Goal: Use online tool/utility: Utilize a website feature to perform a specific function

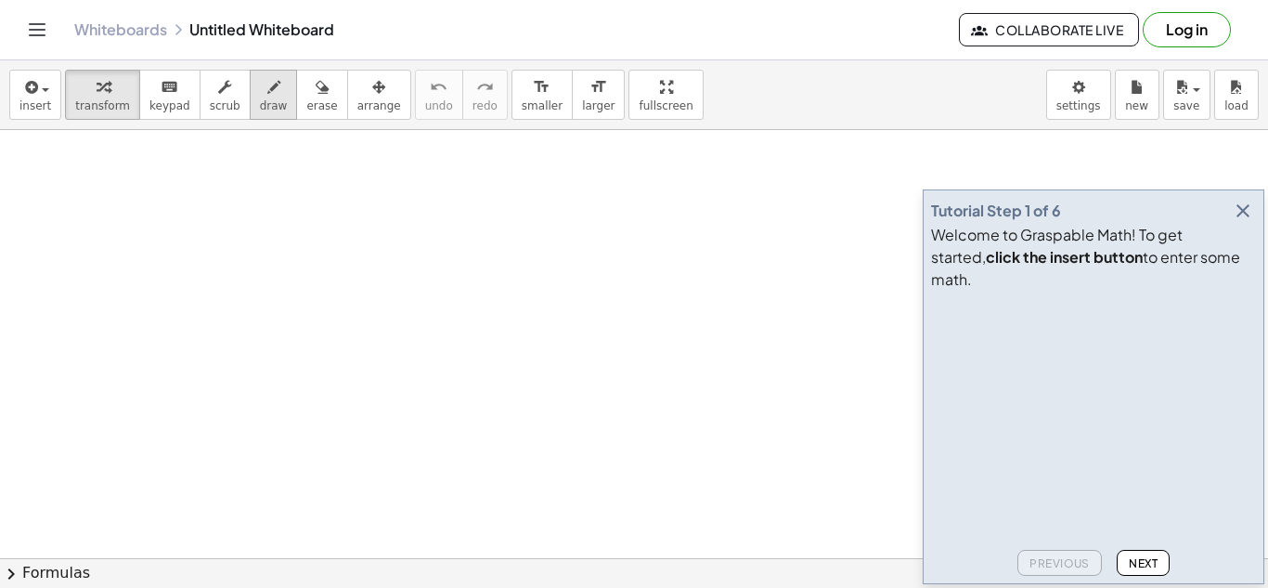
click at [260, 99] on span "draw" at bounding box center [274, 105] width 28 height 13
drag, startPoint x: 132, startPoint y: 198, endPoint x: 218, endPoint y: 173, distance: 89.9
drag, startPoint x: 178, startPoint y: 198, endPoint x: 181, endPoint y: 219, distance: 21.5
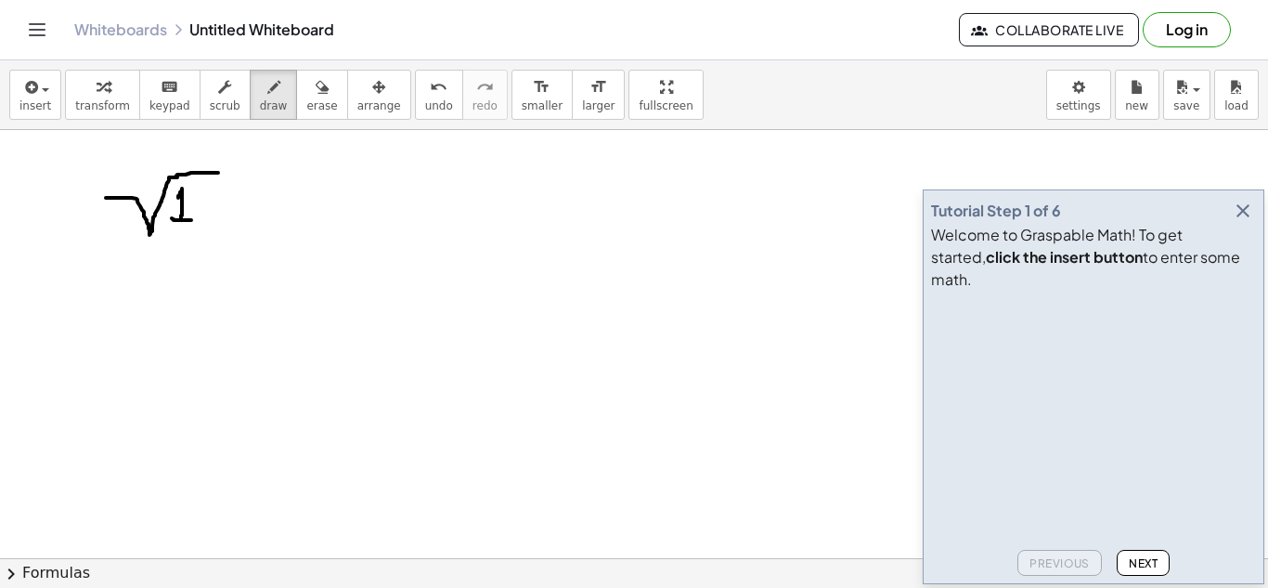
drag, startPoint x: 172, startPoint y: 218, endPoint x: 191, endPoint y: 220, distance: 19.6
drag, startPoint x: 208, startPoint y: 188, endPoint x: 218, endPoint y: 217, distance: 31.4
drag, startPoint x: 242, startPoint y: 185, endPoint x: 239, endPoint y: 221, distance: 36.4
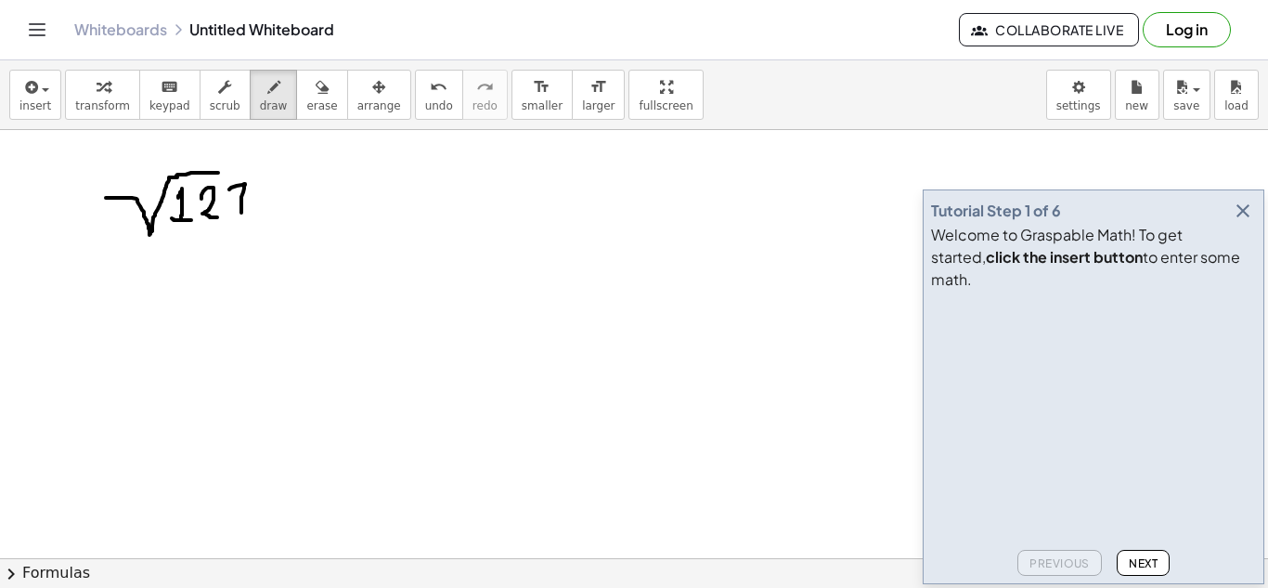
drag, startPoint x: 235, startPoint y: 221, endPoint x: 245, endPoint y: 215, distance: 11.6
drag, startPoint x: 215, startPoint y: 174, endPoint x: 260, endPoint y: 191, distance: 48.8
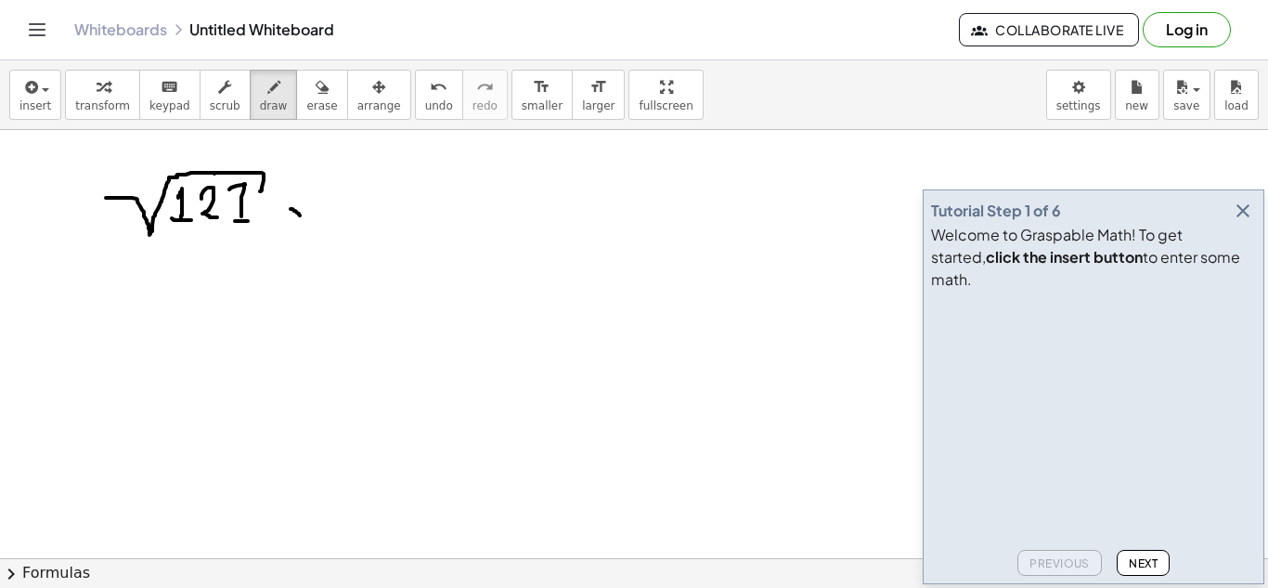
drag, startPoint x: 291, startPoint y: 209, endPoint x: 301, endPoint y: 218, distance: 13.8
drag, startPoint x: 294, startPoint y: 219, endPoint x: 301, endPoint y: 208, distance: 12.9
drag, startPoint x: 314, startPoint y: 189, endPoint x: 410, endPoint y: 167, distance: 98.9
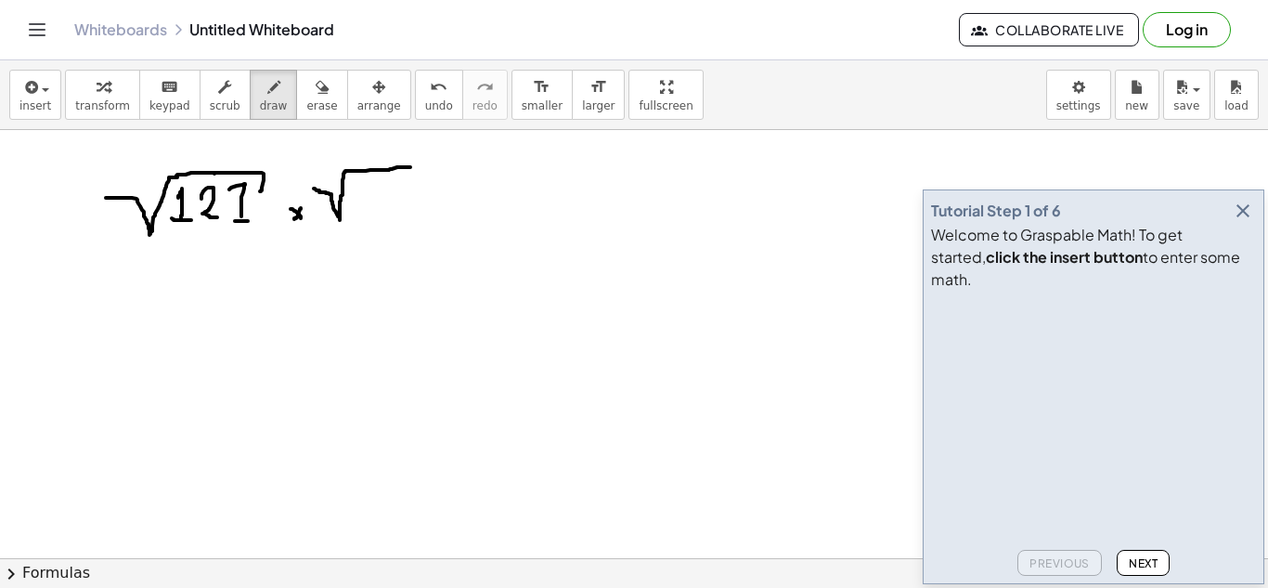
drag, startPoint x: 358, startPoint y: 191, endPoint x: 358, endPoint y: 215, distance: 24.1
drag, startPoint x: 388, startPoint y: 189, endPoint x: 388, endPoint y: 218, distance: 29.7
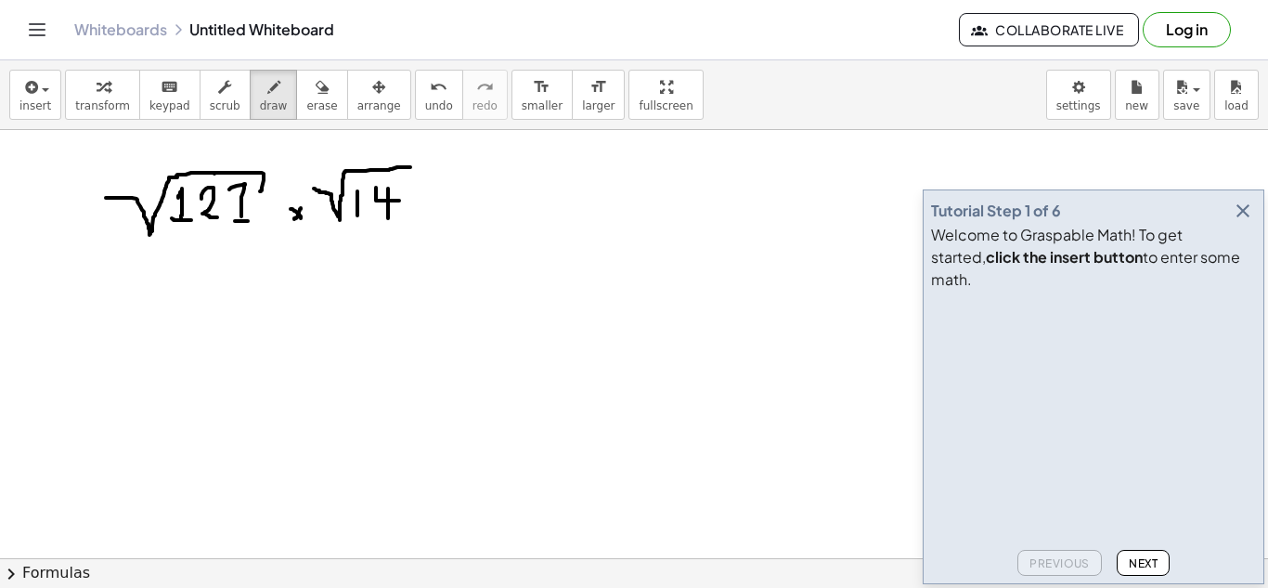
drag, startPoint x: 399, startPoint y: 201, endPoint x: 376, endPoint y: 187, distance: 27.1
drag, startPoint x: 418, startPoint y: 188, endPoint x: 418, endPoint y: 214, distance: 26.0
drag, startPoint x: 424, startPoint y: 205, endPoint x: 406, endPoint y: 189, distance: 25.0
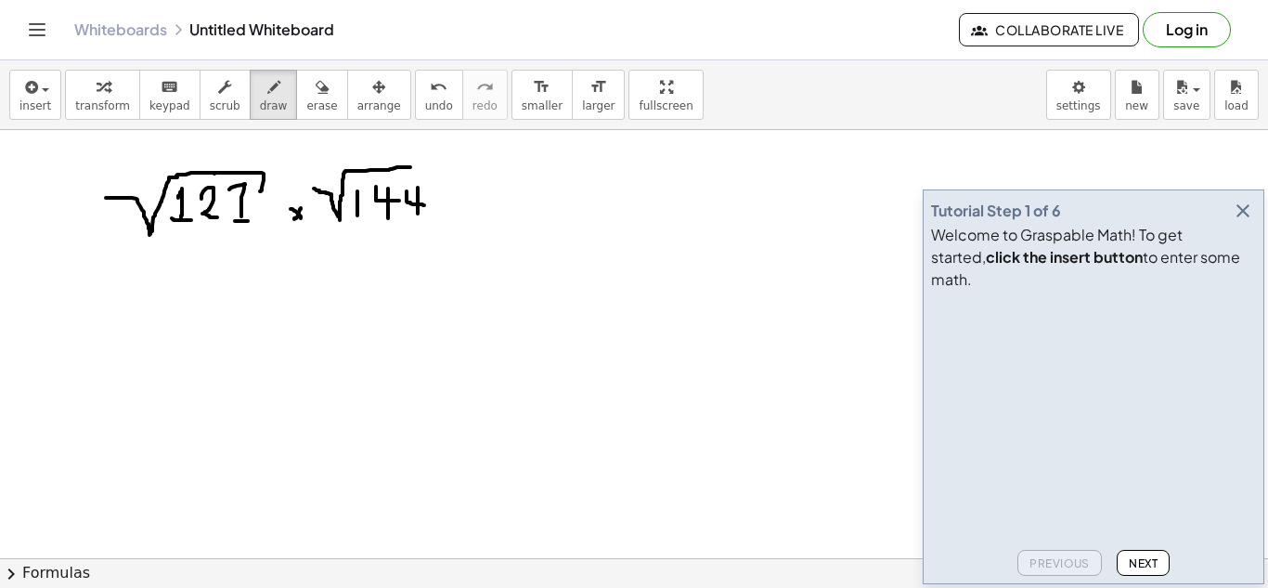
drag, startPoint x: 462, startPoint y: 184, endPoint x: 462, endPoint y: 208, distance: 24.1
drag, startPoint x: 452, startPoint y: 196, endPoint x: 470, endPoint y: 197, distance: 17.7
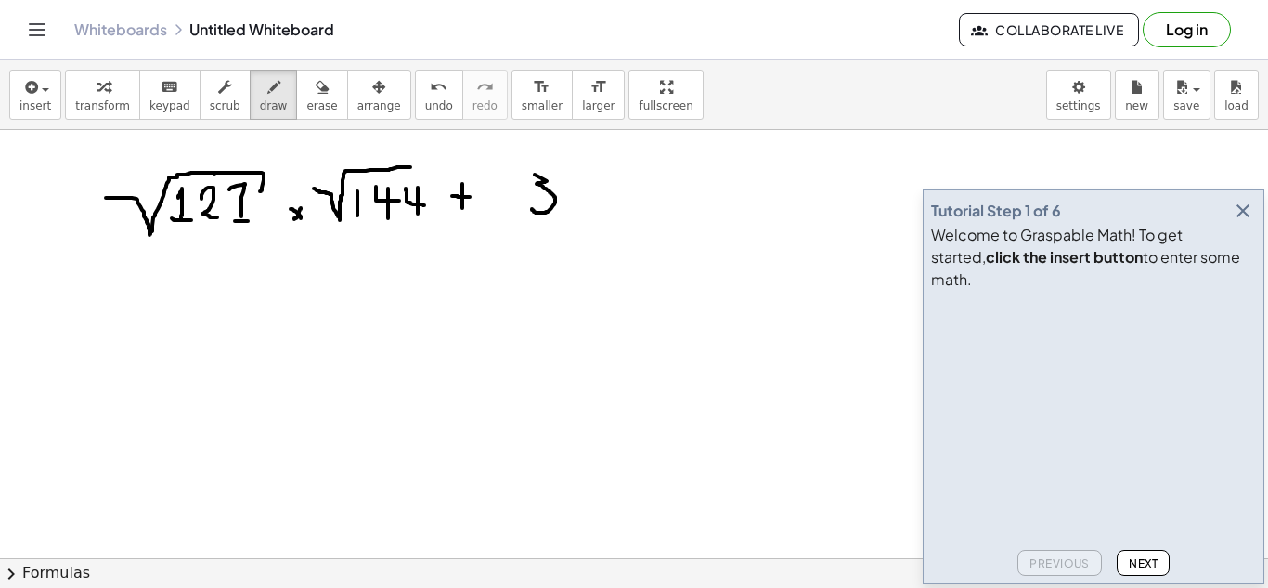
drag, startPoint x: 547, startPoint y: 181, endPoint x: 531, endPoint y: 207, distance: 30.4
drag, startPoint x: 557, startPoint y: 155, endPoint x: 553, endPoint y: 168, distance: 13.8
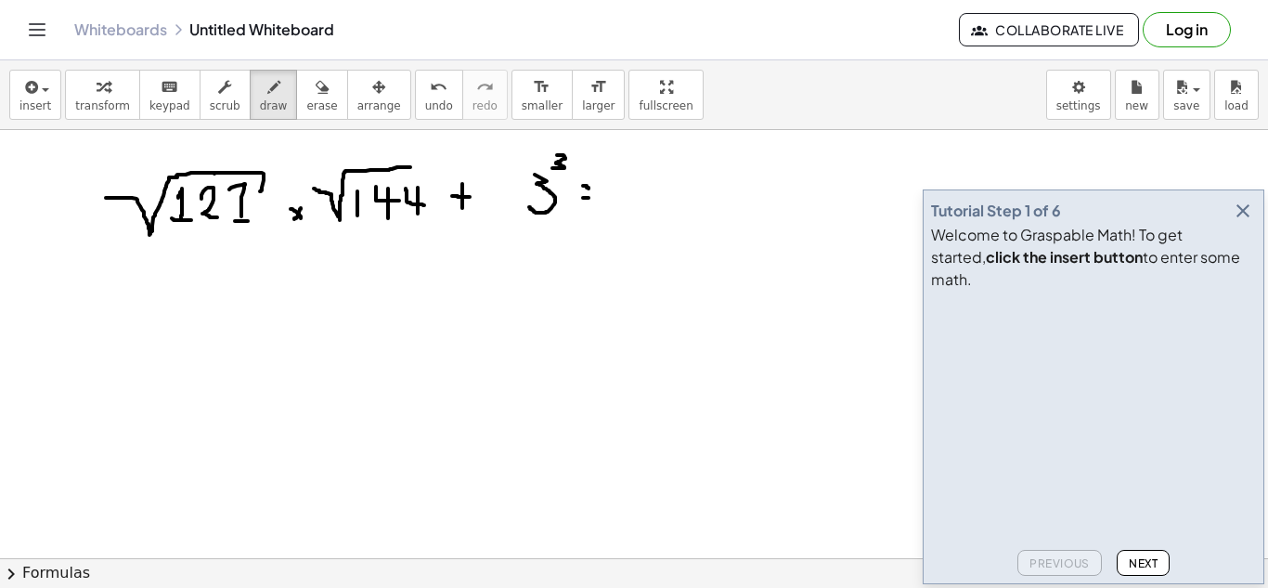
drag, startPoint x: 588, startPoint y: 185, endPoint x: 625, endPoint y: 179, distance: 37.6
click at [296, 85] on button "erase" at bounding box center [321, 95] width 51 height 50
click at [262, 102] on span "draw" at bounding box center [274, 105] width 28 height 13
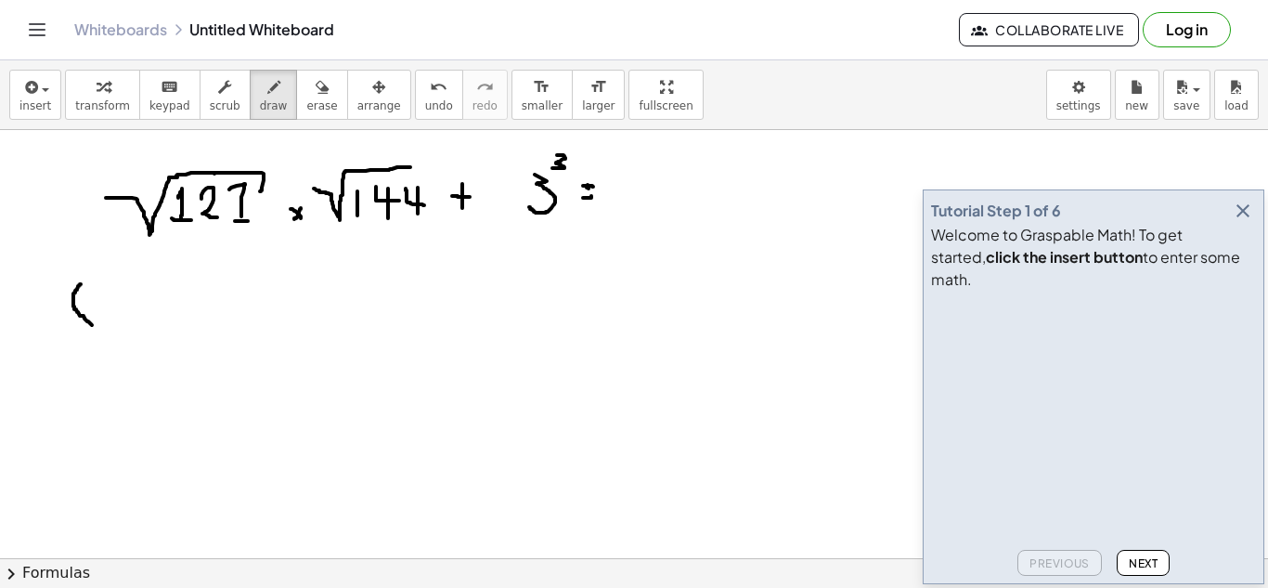
drag, startPoint x: 81, startPoint y: 284, endPoint x: 92, endPoint y: 325, distance: 42.4
drag, startPoint x: 118, startPoint y: 293, endPoint x: 135, endPoint y: 316, distance: 28.6
drag, startPoint x: 153, startPoint y: 280, endPoint x: 143, endPoint y: 295, distance: 18.0
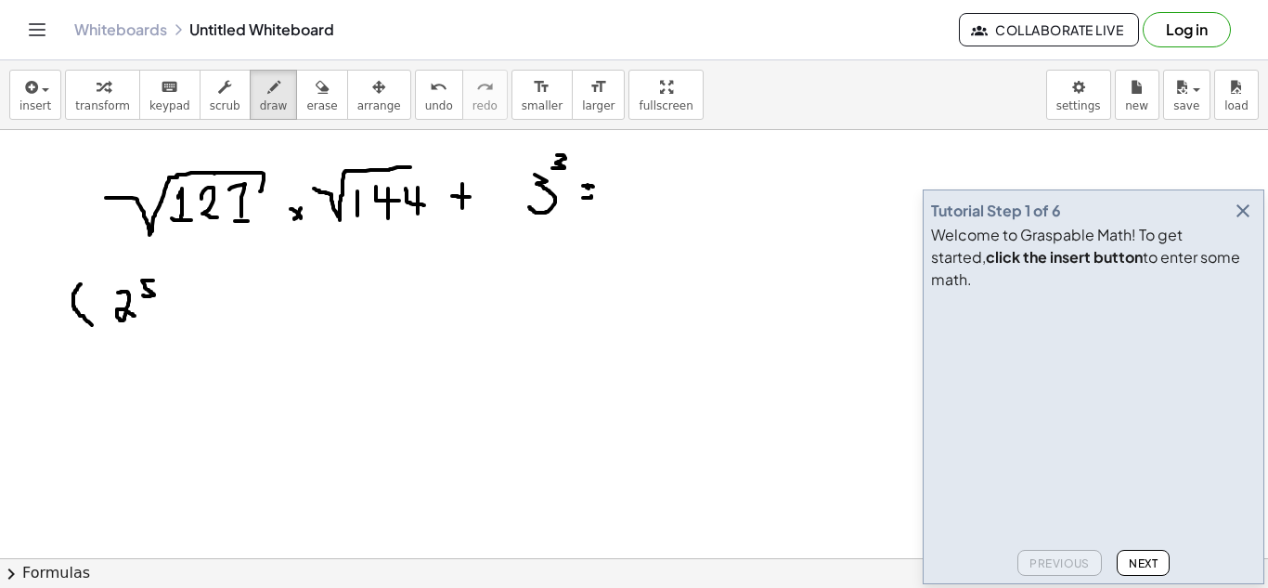
drag, startPoint x: 159, startPoint y: 306, endPoint x: 166, endPoint y: 316, distance: 12.6
drag, startPoint x: 162, startPoint y: 313, endPoint x: 167, endPoint y: 303, distance: 11.6
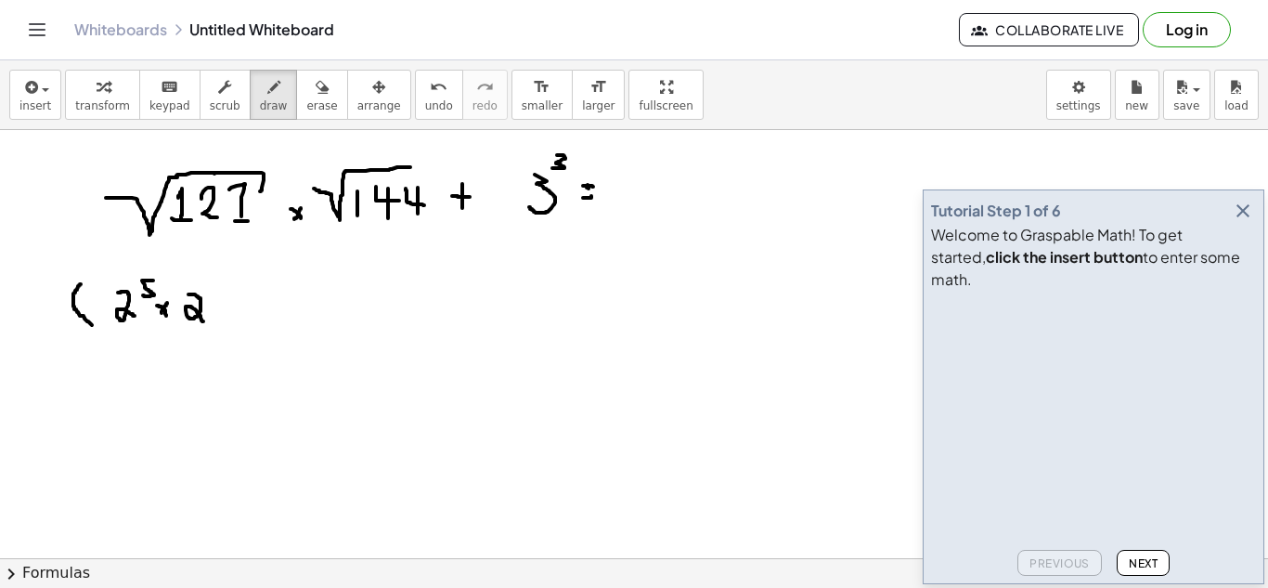
drag, startPoint x: 189, startPoint y: 294, endPoint x: 205, endPoint y: 323, distance: 33.3
drag, startPoint x: 212, startPoint y: 280, endPoint x: 212, endPoint y: 294, distance: 13.9
drag, startPoint x: 233, startPoint y: 284, endPoint x: 230, endPoint y: 322, distance: 38.2
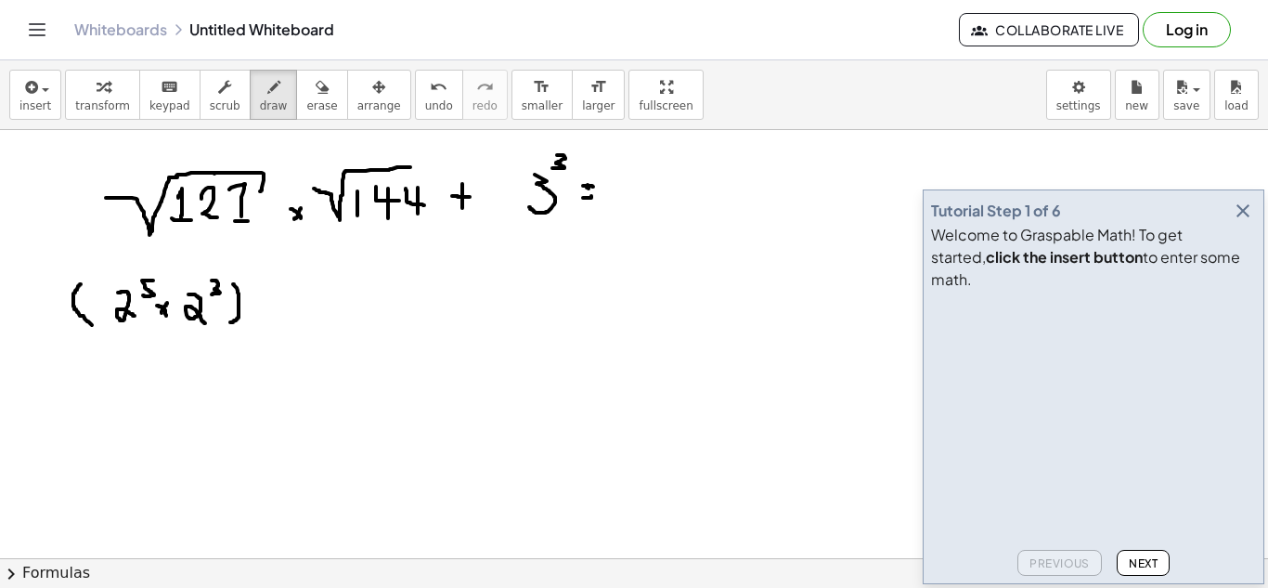
drag, startPoint x: 266, startPoint y: 290, endPoint x: 267, endPoint y: 317, distance: 27.0
drag, startPoint x: 260, startPoint y: 306, endPoint x: 273, endPoint y: 308, distance: 13.3
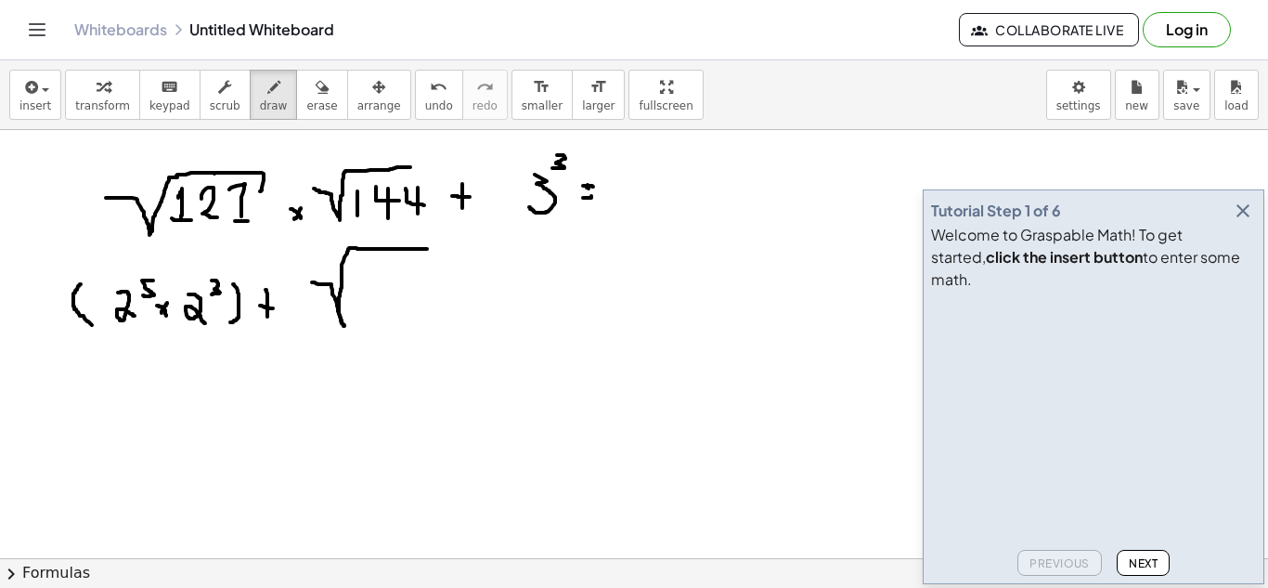
drag, startPoint x: 321, startPoint y: 284, endPoint x: 427, endPoint y: 249, distance: 111.6
drag, startPoint x: 371, startPoint y: 259, endPoint x: 371, endPoint y: 271, distance: 12.1
drag, startPoint x: 397, startPoint y: 263, endPoint x: 396, endPoint y: 280, distance: 17.7
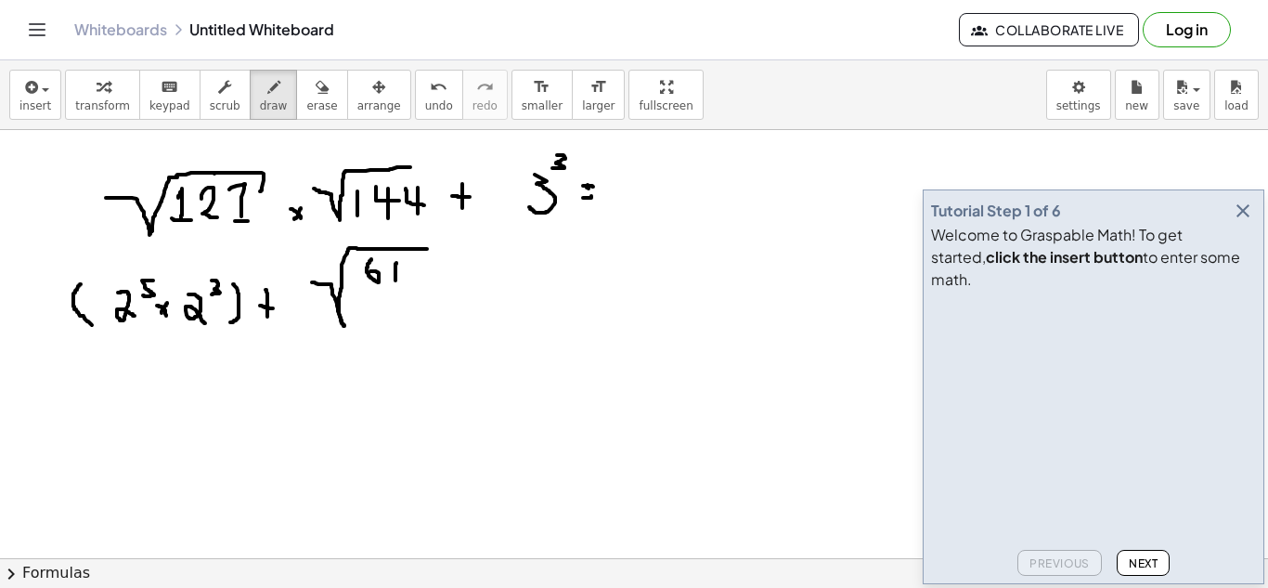
drag, startPoint x: 402, startPoint y: 276, endPoint x: 387, endPoint y: 260, distance: 21.7
drag, startPoint x: 373, startPoint y: 289, endPoint x: 400, endPoint y: 289, distance: 26.9
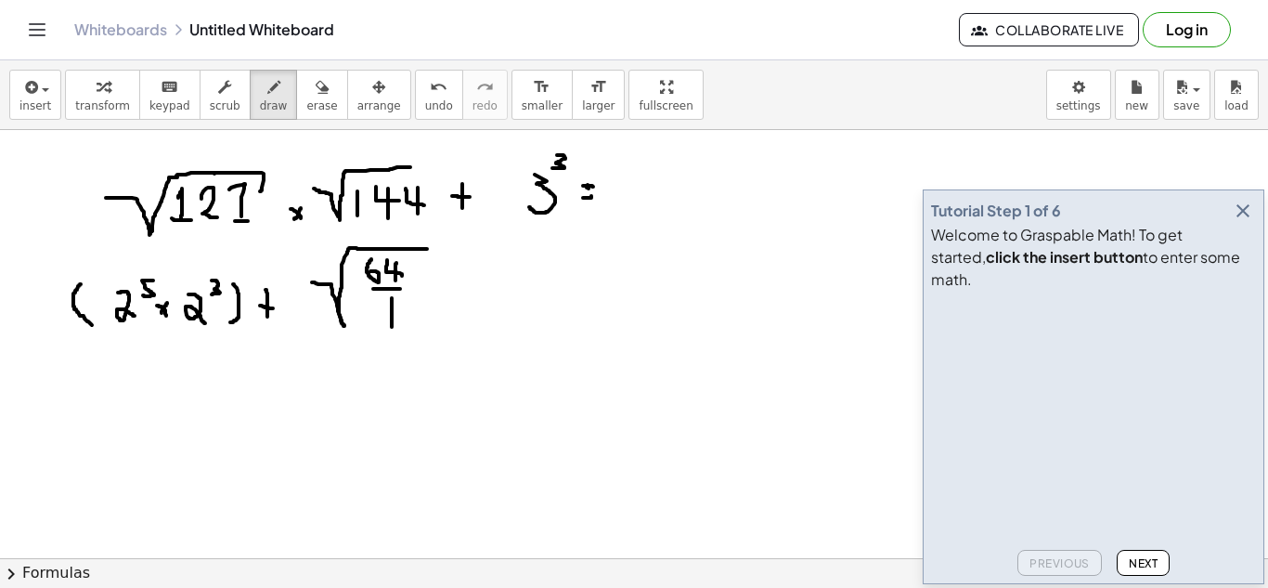
drag, startPoint x: 392, startPoint y: 298, endPoint x: 392, endPoint y: 329, distance: 30.6
drag, startPoint x: 398, startPoint y: 315, endPoint x: 383, endPoint y: 303, distance: 19.9
drag, startPoint x: 723, startPoint y: 256, endPoint x: 732, endPoint y: 270, distance: 16.2
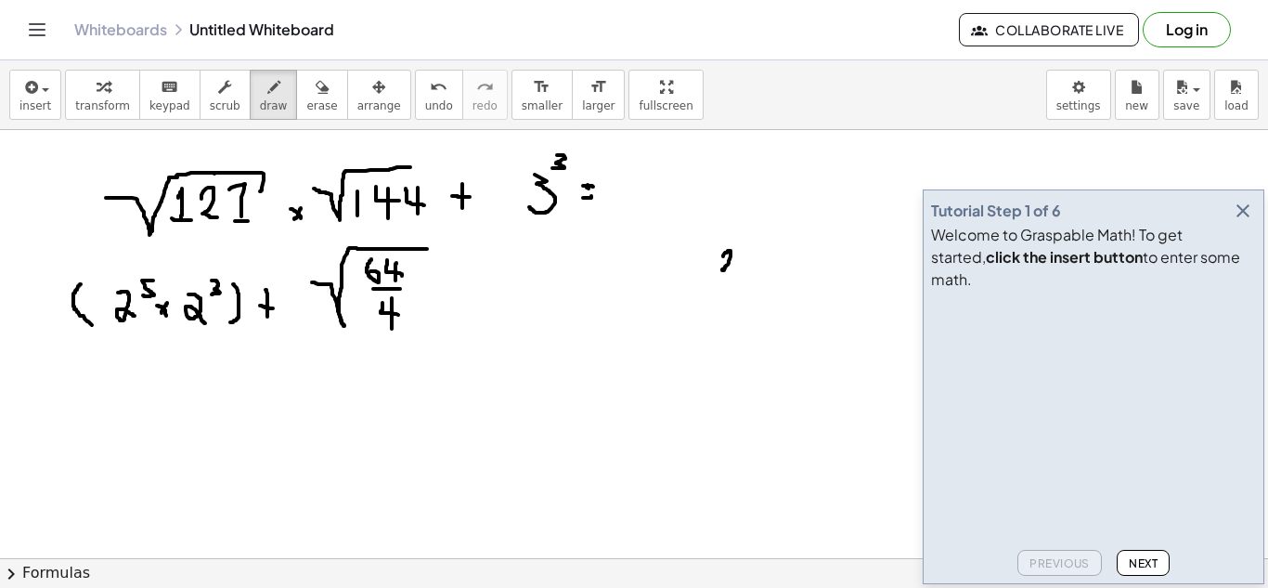
drag, startPoint x: 748, startPoint y: 250, endPoint x: 739, endPoint y: 272, distance: 23.8
drag, startPoint x: 720, startPoint y: 285, endPoint x: 741, endPoint y: 284, distance: 21.4
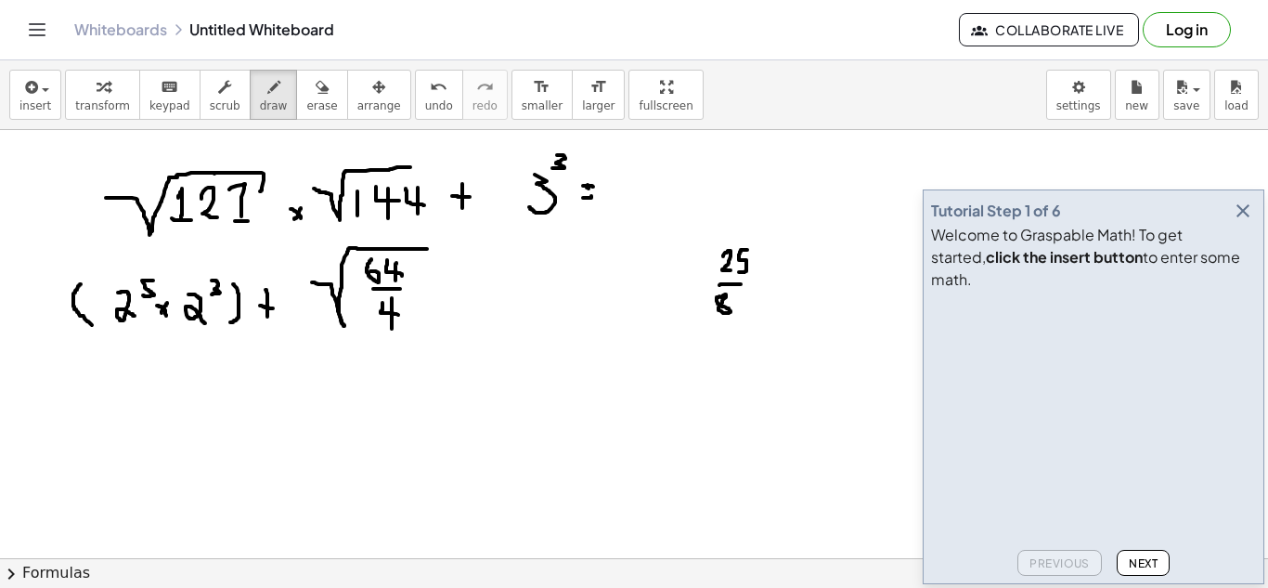
drag, startPoint x: 736, startPoint y: 294, endPoint x: 744, endPoint y: 312, distance: 19.1
drag, startPoint x: 647, startPoint y: 278, endPoint x: 783, endPoint y: 245, distance: 139.4
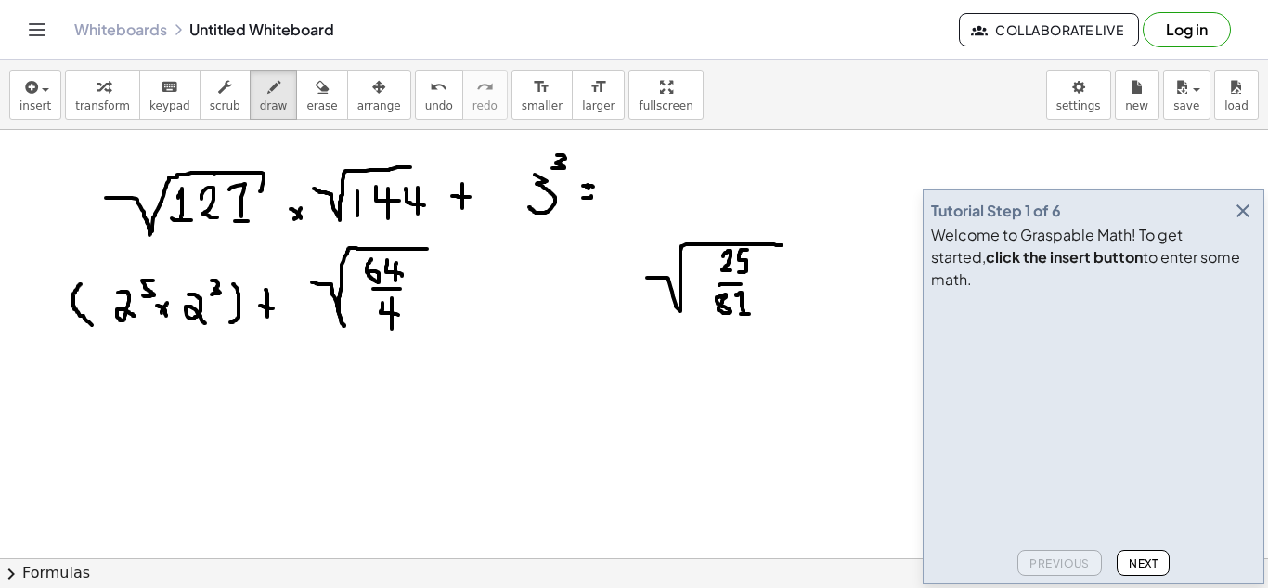
drag, startPoint x: 814, startPoint y: 260, endPoint x: 852, endPoint y: 244, distance: 40.4
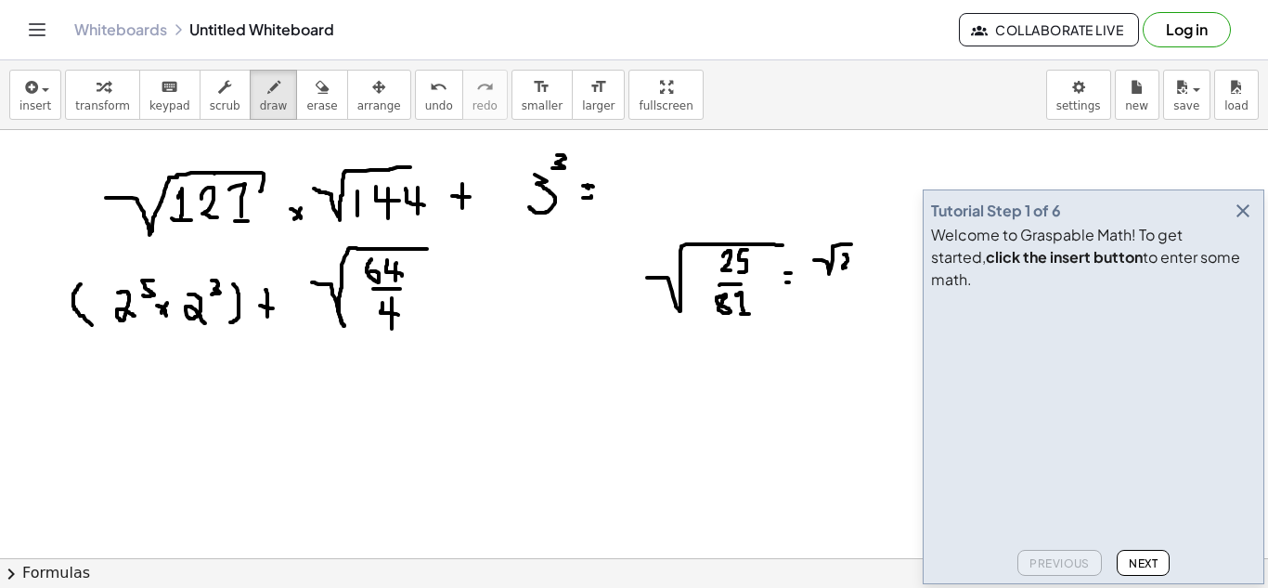
drag, startPoint x: 844, startPoint y: 254, endPoint x: 846, endPoint y: 267, distance: 13.1
drag, startPoint x: 858, startPoint y: 254, endPoint x: 852, endPoint y: 270, distance: 16.7
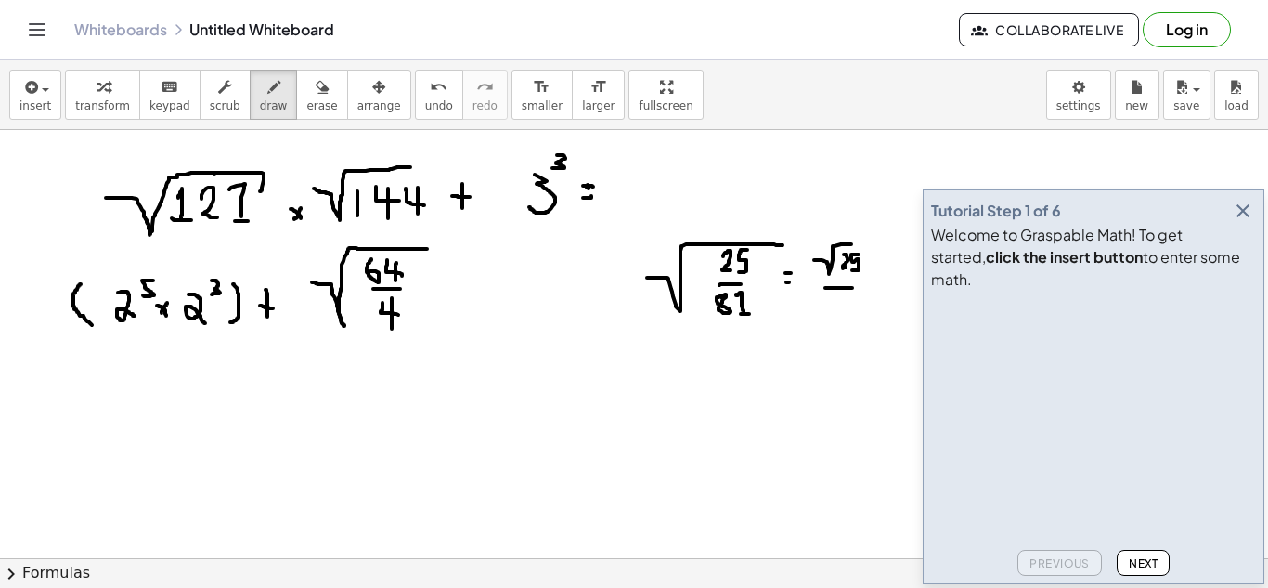
drag, startPoint x: 826, startPoint y: 288, endPoint x: 853, endPoint y: 288, distance: 27.9
drag, startPoint x: 813, startPoint y: 307, endPoint x: 859, endPoint y: 295, distance: 47.1
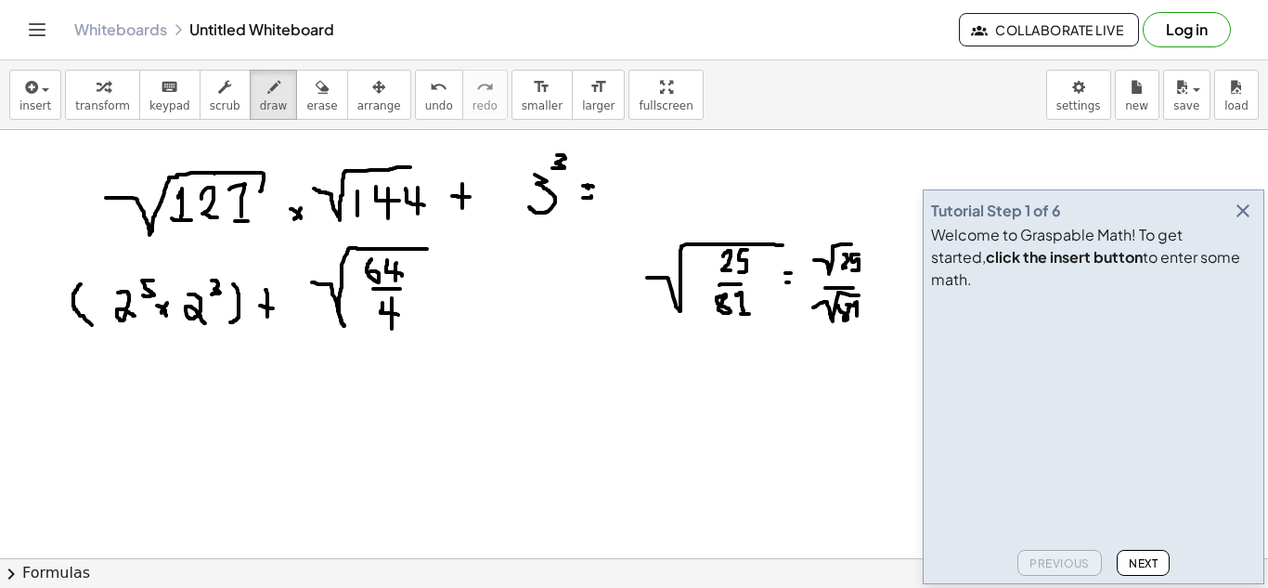
drag, startPoint x: 853, startPoint y: 306, endPoint x: 857, endPoint y: 316, distance: 10.9
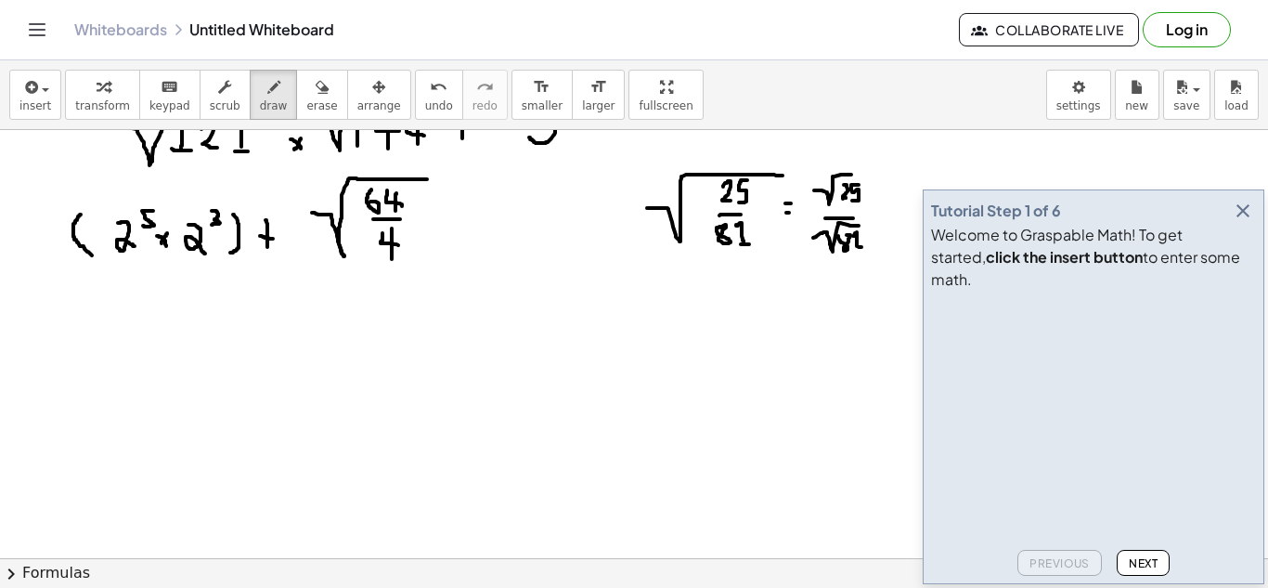
scroll to position [93, 0]
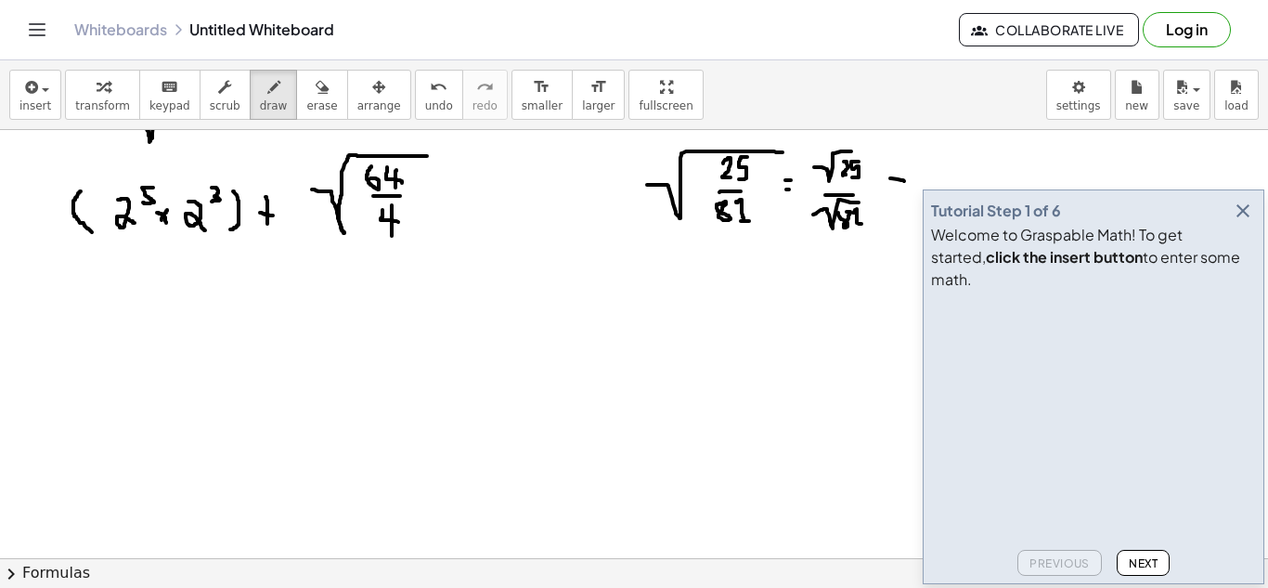
drag, startPoint x: 891, startPoint y: 178, endPoint x: 904, endPoint y: 181, distance: 13.3
click at [904, 181] on div at bounding box center [634, 525] width 1268 height 977
drag, startPoint x: 895, startPoint y: 193, endPoint x: 905, endPoint y: 193, distance: 10.2
click at [905, 193] on div at bounding box center [634, 525] width 1268 height 977
drag, startPoint x: 950, startPoint y: 153, endPoint x: 933, endPoint y: 183, distance: 34.1
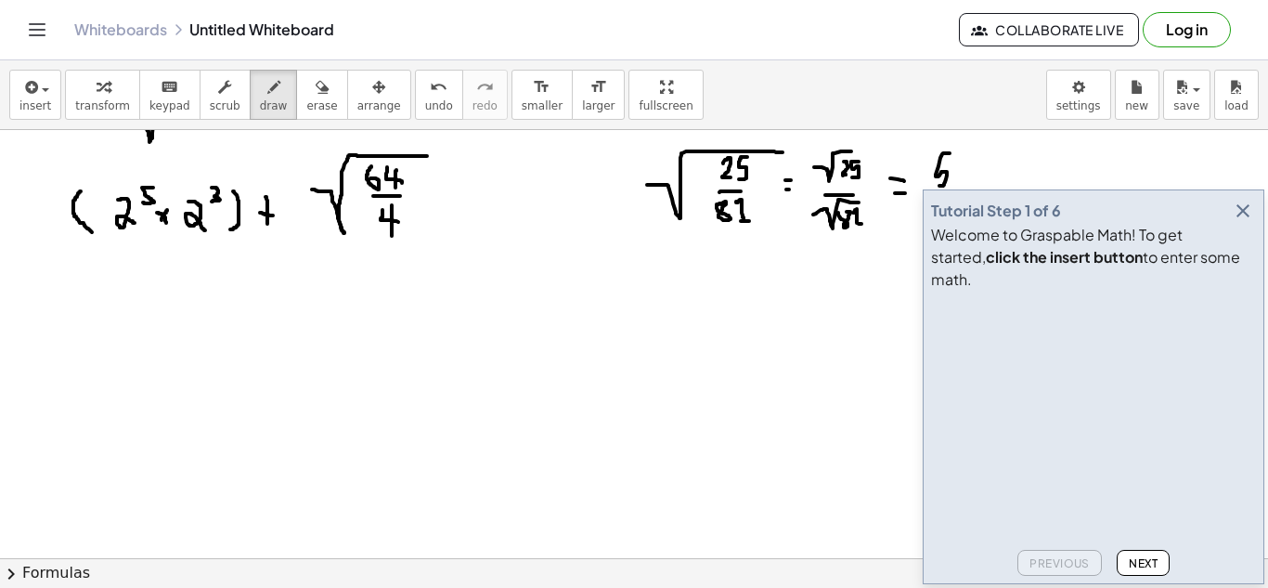
click at [934, 186] on div at bounding box center [634, 525] width 1268 height 977
drag, startPoint x: 929, startPoint y: 194, endPoint x: 941, endPoint y: 192, distance: 12.2
click at [941, 192] on div at bounding box center [634, 525] width 1268 height 977
drag, startPoint x: 939, startPoint y: 196, endPoint x: 942, endPoint y: 218, distance: 22.5
click at [942, 218] on main "Tutorial Step 1 of 6 Welcome to Graspable Math! To get started, click the inser…" at bounding box center [634, 294] width 1268 height 588
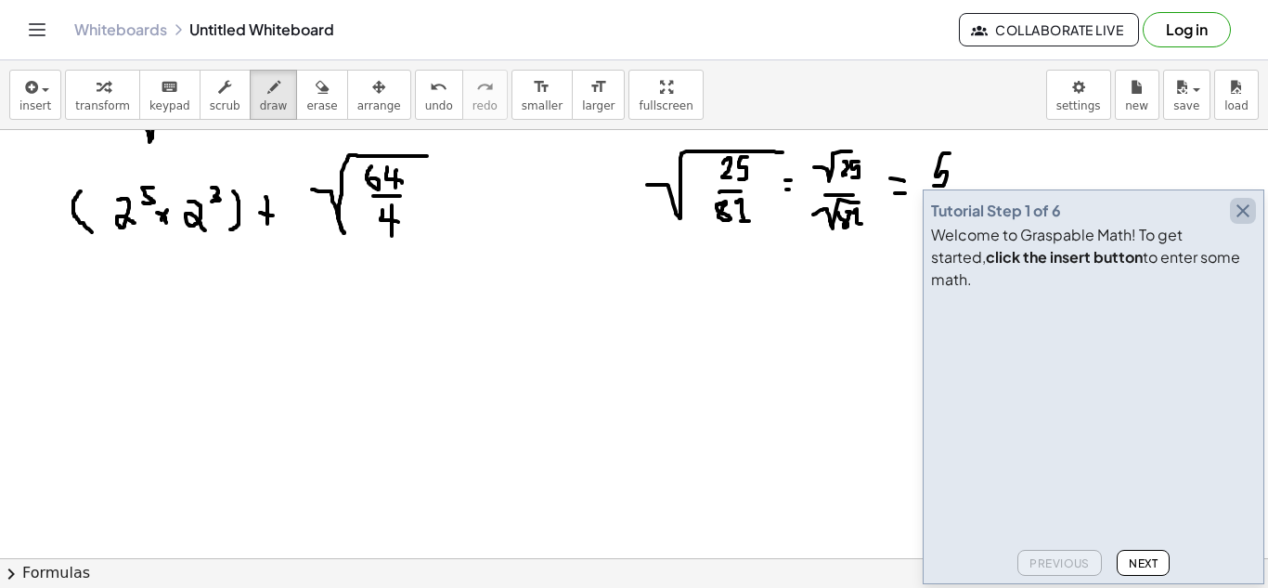
click at [1243, 222] on icon "button" at bounding box center [1243, 211] width 22 height 22
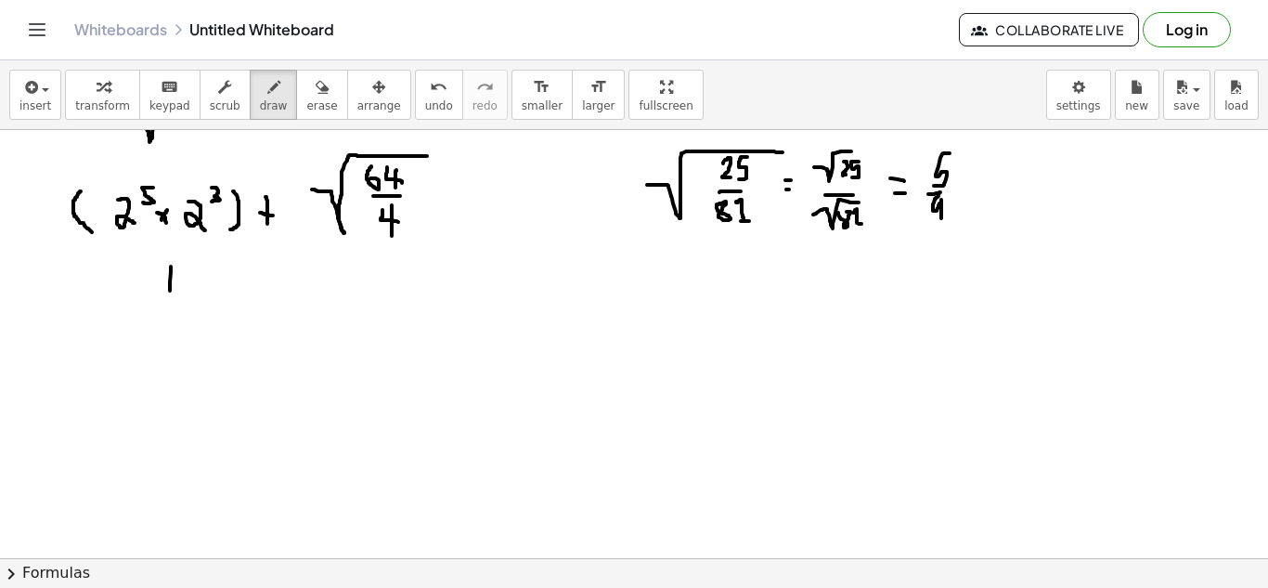
drag, startPoint x: 171, startPoint y: 267, endPoint x: 170, endPoint y: 300, distance: 33.4
click at [170, 300] on div at bounding box center [634, 525] width 1268 height 977
drag, startPoint x: 164, startPoint y: 302, endPoint x: 178, endPoint y: 303, distance: 14.0
click at [178, 303] on div at bounding box center [634, 525] width 1268 height 977
drag, startPoint x: 163, startPoint y: 327, endPoint x: 162, endPoint y: 351, distance: 24.2
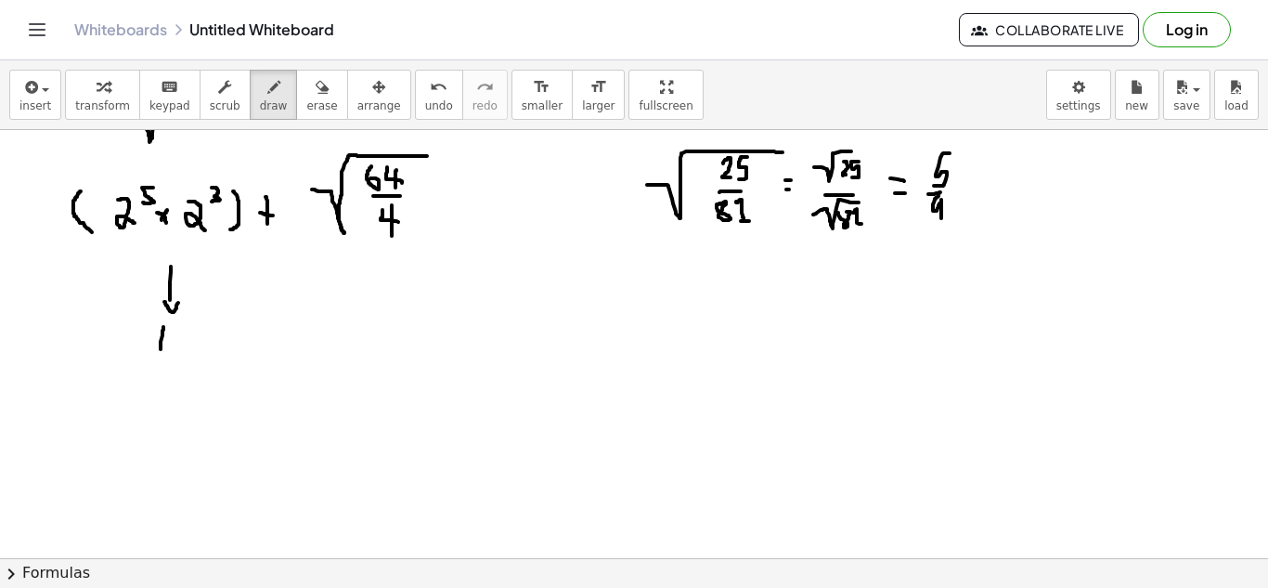
click at [162, 351] on div at bounding box center [634, 525] width 1268 height 977
drag, startPoint x: 163, startPoint y: 330, endPoint x: 163, endPoint y: 351, distance: 21.4
click at [162, 351] on div at bounding box center [634, 525] width 1268 height 977
drag, startPoint x: 255, startPoint y: 317, endPoint x: 253, endPoint y: 338, distance: 21.5
click at [253, 338] on div at bounding box center [634, 525] width 1268 height 977
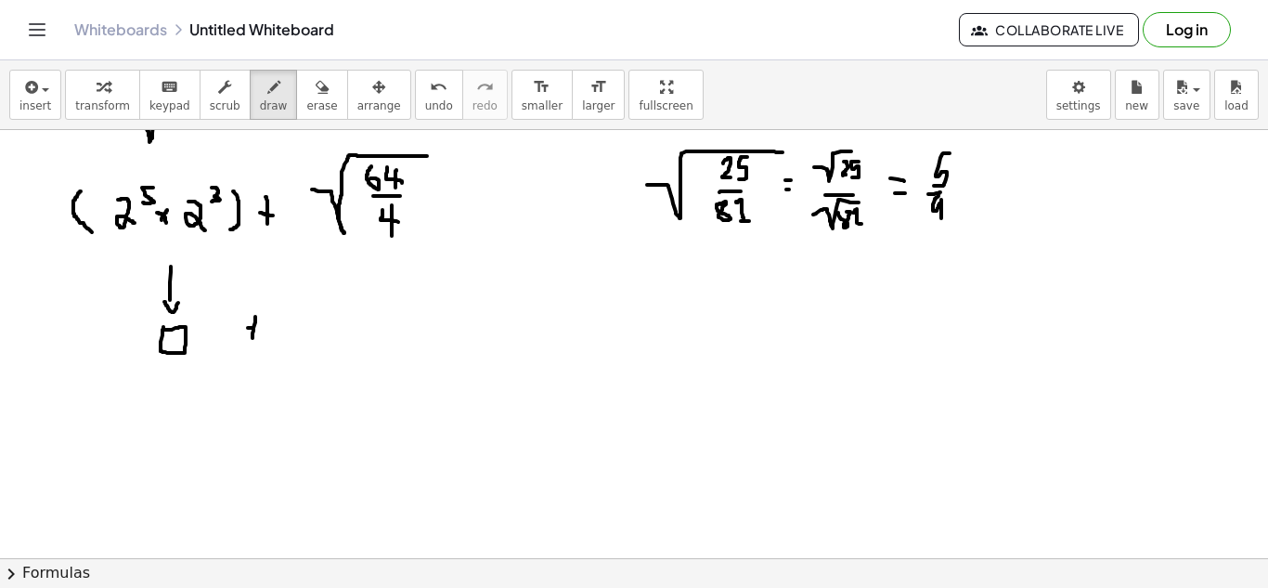
drag, startPoint x: 248, startPoint y: 328, endPoint x: 259, endPoint y: 327, distance: 11.2
click at [259, 327] on div at bounding box center [634, 525] width 1268 height 977
drag, startPoint x: 321, startPoint y: 313, endPoint x: 321, endPoint y: 343, distance: 29.7
click at [321, 343] on div at bounding box center [634, 525] width 1268 height 977
drag, startPoint x: 335, startPoint y: 312, endPoint x: 333, endPoint y: 338, distance: 26.1
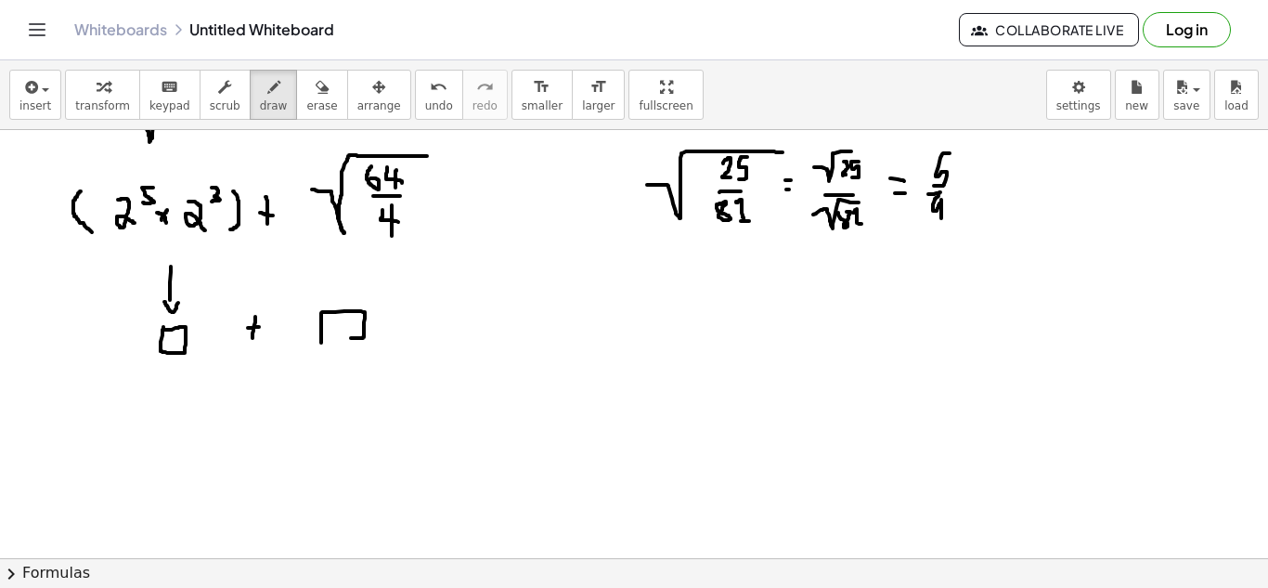
click at [333, 338] on div at bounding box center [634, 525] width 1268 height 977
drag, startPoint x: 234, startPoint y: 391, endPoint x: 244, endPoint y: 393, distance: 10.4
click at [243, 391] on div at bounding box center [634, 525] width 1268 height 977
drag, startPoint x: 240, startPoint y: 409, endPoint x: 257, endPoint y: 399, distance: 19.9
click at [244, 409] on div at bounding box center [634, 525] width 1268 height 977
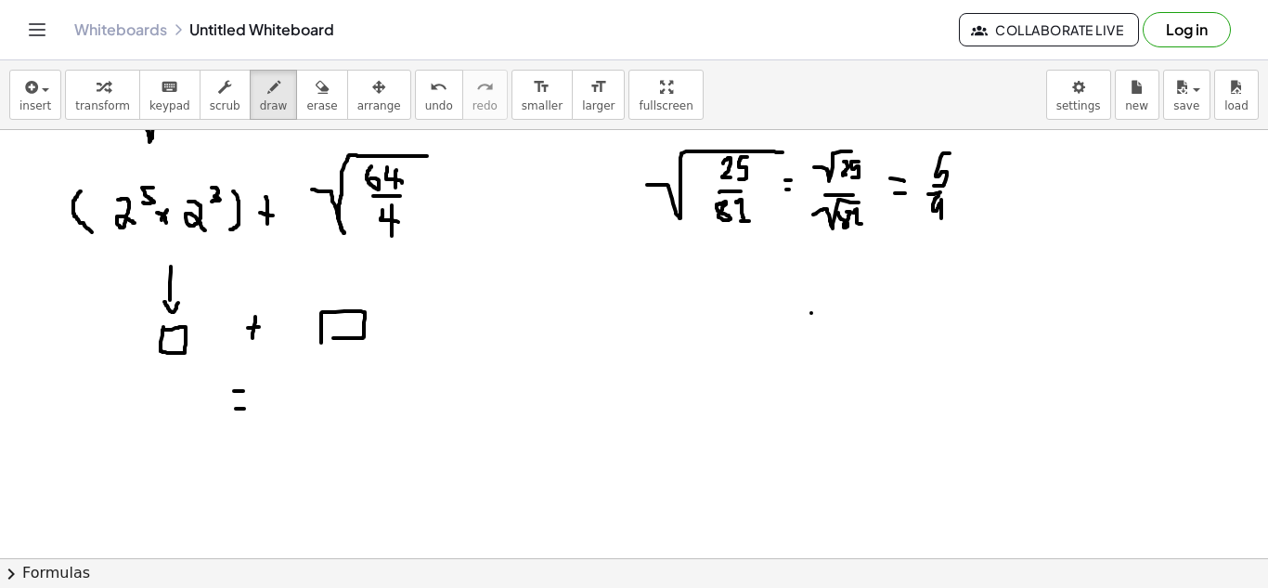
click at [812, 313] on div at bounding box center [634, 525] width 1268 height 977
drag, startPoint x: 813, startPoint y: 310, endPoint x: 826, endPoint y: 298, distance: 17.7
click at [826, 298] on div at bounding box center [634, 525] width 1268 height 977
drag, startPoint x: 815, startPoint y: 310, endPoint x: 832, endPoint y: 332, distance: 27.1
click at [832, 332] on div at bounding box center [634, 525] width 1268 height 977
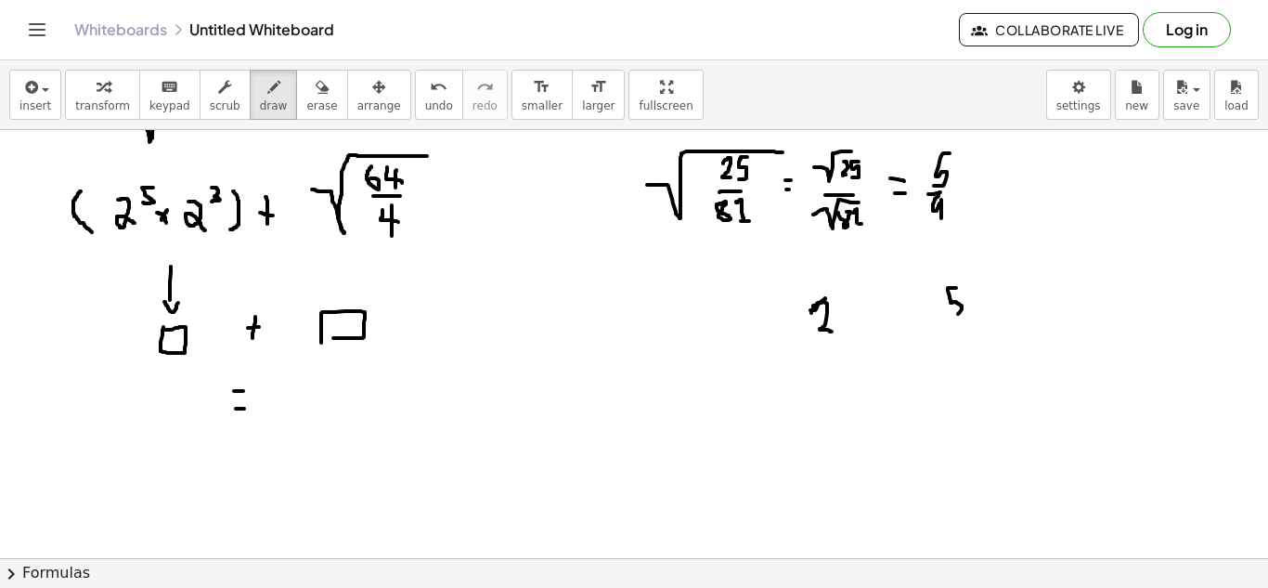
drag, startPoint x: 956, startPoint y: 288, endPoint x: 950, endPoint y: 317, distance: 29.5
click at [949, 317] on div at bounding box center [634, 525] width 1268 height 977
drag, startPoint x: 949, startPoint y: 323, endPoint x: 982, endPoint y: 325, distance: 33.5
click at [985, 323] on div at bounding box center [634, 525] width 1268 height 977
drag, startPoint x: 966, startPoint y: 329, endPoint x: 969, endPoint y: 345, distance: 17.1
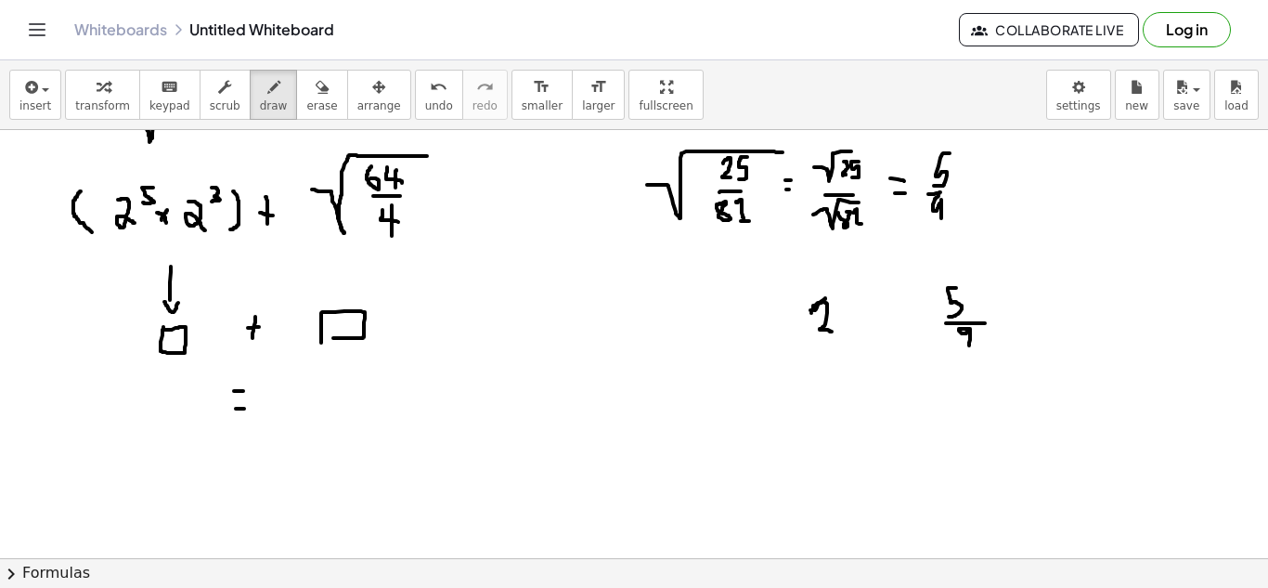
click at [969, 345] on div at bounding box center [634, 525] width 1268 height 977
drag, startPoint x: 819, startPoint y: 336, endPoint x: 843, endPoint y: 332, distance: 24.4
click at [843, 332] on div at bounding box center [634, 525] width 1268 height 977
drag, startPoint x: 837, startPoint y: 341, endPoint x: 836, endPoint y: 360, distance: 19.5
click at [838, 358] on div at bounding box center [634, 525] width 1268 height 977
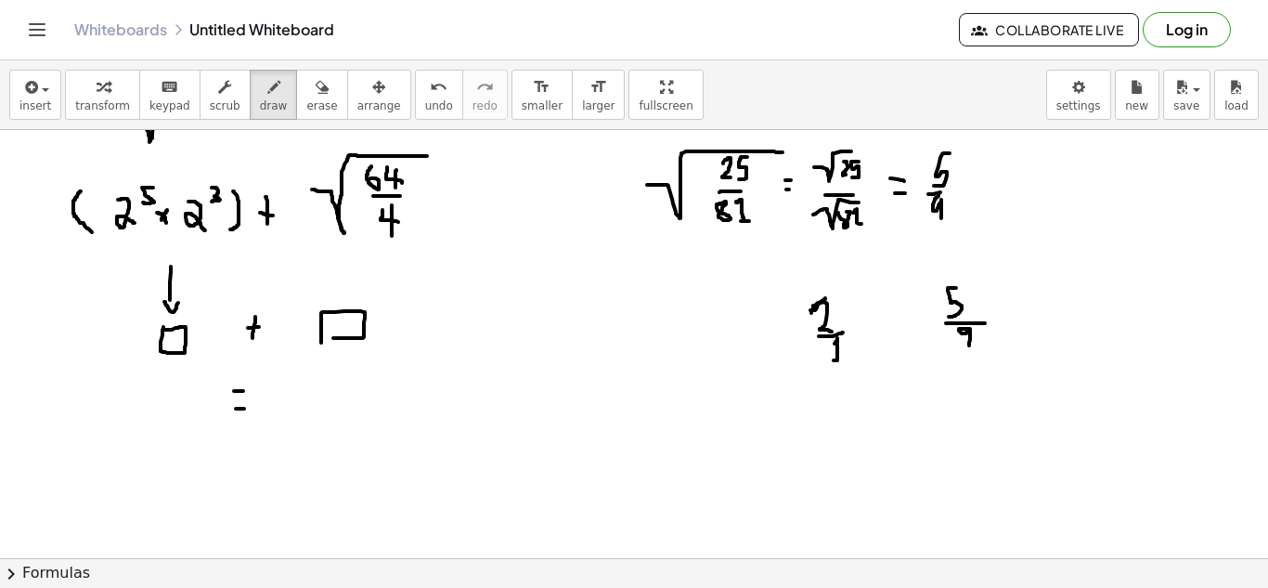
click at [843, 360] on div at bounding box center [634, 525] width 1268 height 977
drag, startPoint x: 897, startPoint y: 310, endPoint x: 897, endPoint y: 334, distance: 24.1
click at [897, 334] on div at bounding box center [634, 525] width 1268 height 977
click at [901, 321] on div at bounding box center [634, 525] width 1268 height 977
click at [316, 87] on icon "button" at bounding box center [322, 87] width 13 height 22
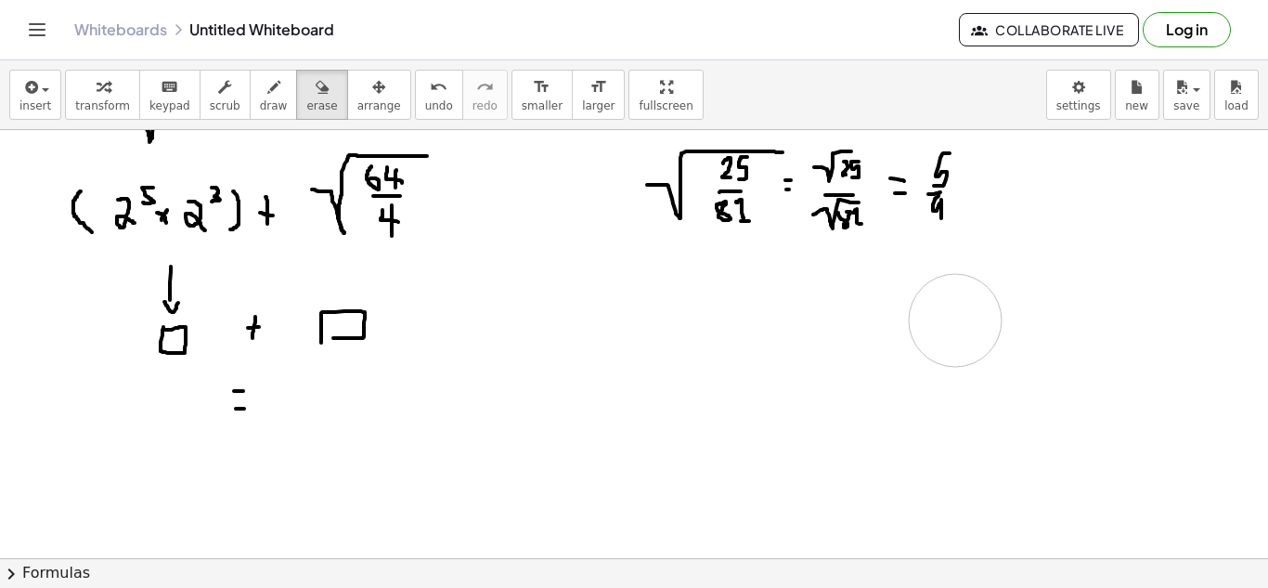
drag, startPoint x: 806, startPoint y: 326, endPoint x: 955, endPoint y: 320, distance: 148.7
click at [955, 320] on div at bounding box center [634, 525] width 1268 height 977
drag, startPoint x: 114, startPoint y: 241, endPoint x: 129, endPoint y: 244, distance: 15.1
click at [129, 244] on div at bounding box center [634, 525] width 1268 height 977
click at [430, 88] on icon "undo" at bounding box center [439, 87] width 18 height 22
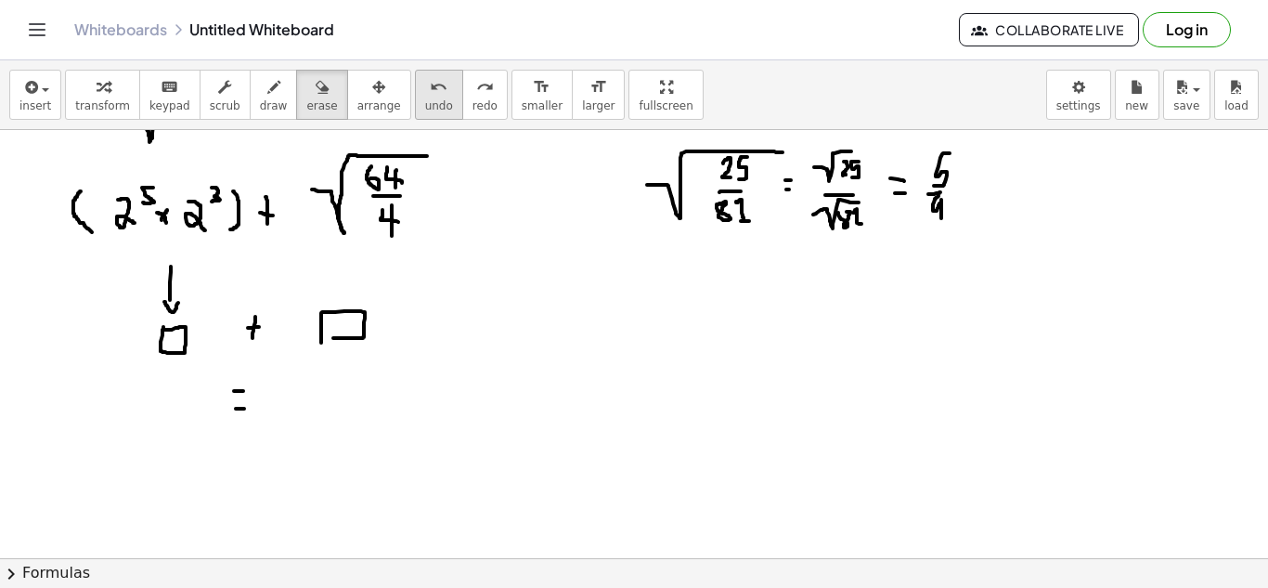
click at [430, 95] on icon "undo" at bounding box center [439, 87] width 18 height 22
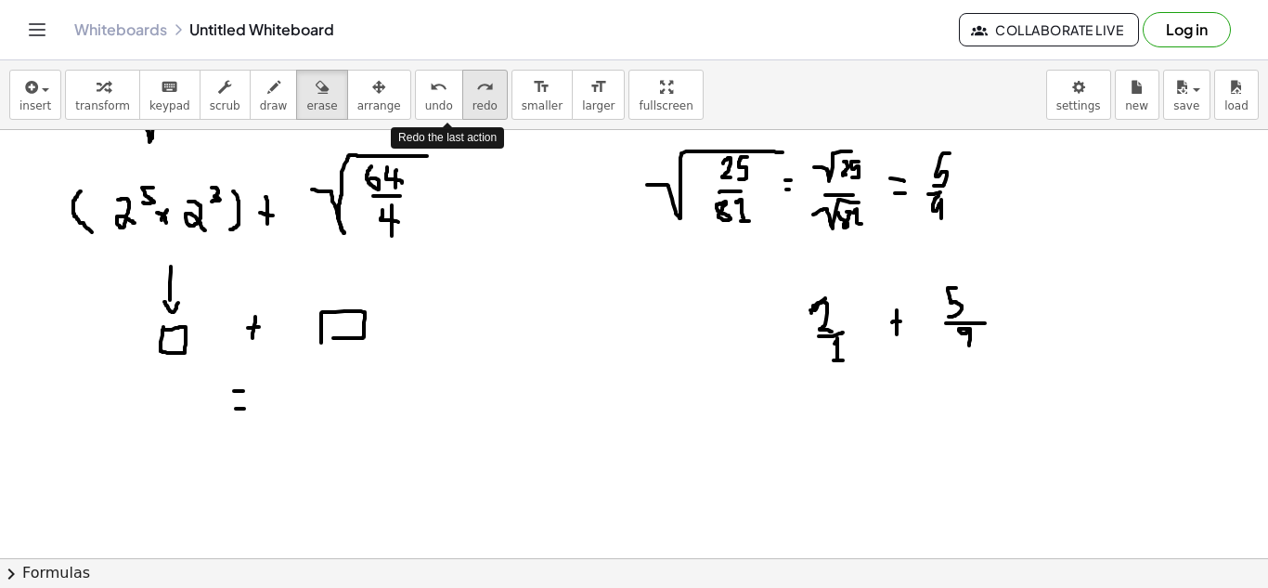
click at [476, 94] on icon "redo" at bounding box center [485, 87] width 18 height 22
